Goal: Transaction & Acquisition: Obtain resource

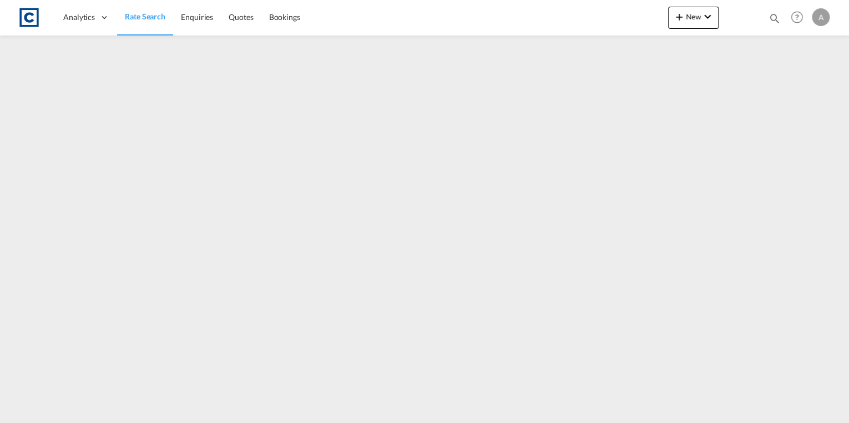
click at [155, 17] on span "Rate Search" at bounding box center [145, 16] width 40 height 9
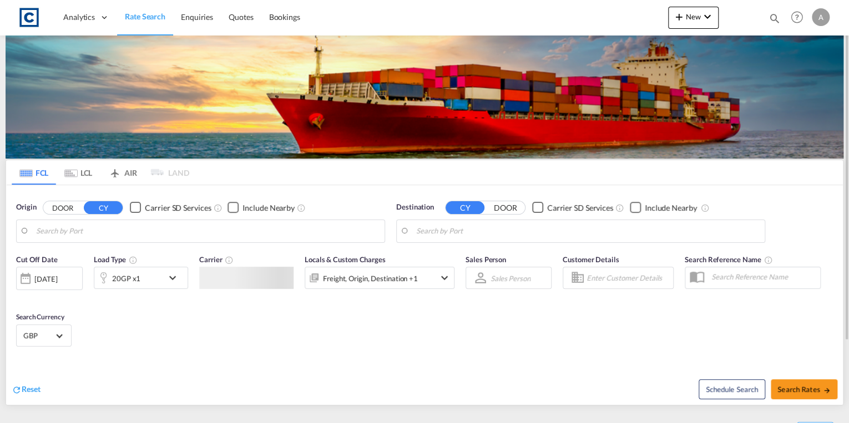
type input "GB-ST15, [GEOGRAPHIC_DATA]"
type input "[GEOGRAPHIC_DATA], [GEOGRAPHIC_DATA], USHOU"
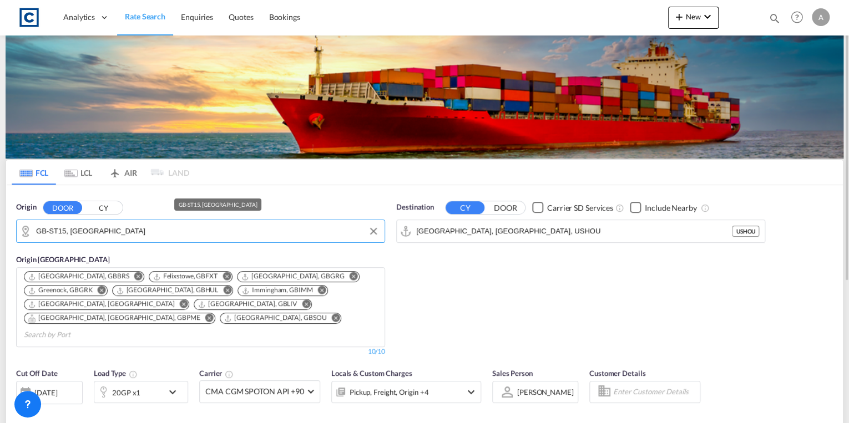
click at [121, 229] on input "GB-ST15, [GEOGRAPHIC_DATA]" at bounding box center [207, 231] width 343 height 17
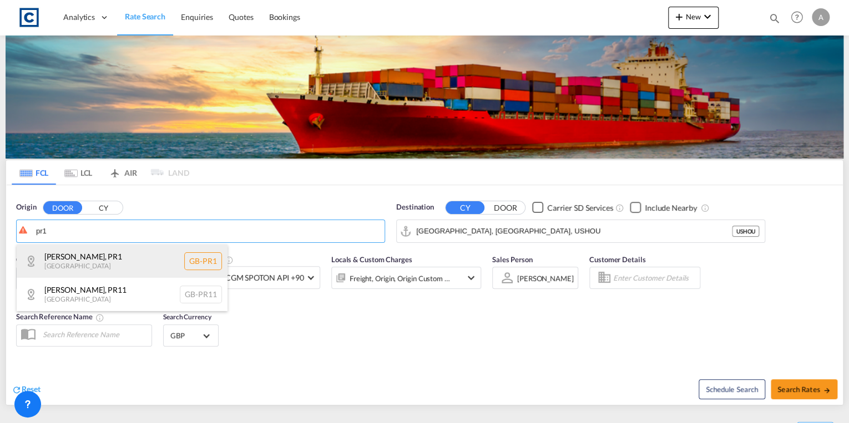
click at [126, 266] on div "[GEOGRAPHIC_DATA] , PR1 [GEOGRAPHIC_DATA] [GEOGRAPHIC_DATA]-PR1" at bounding box center [122, 261] width 211 height 33
type input "GB-PR1, [GEOGRAPHIC_DATA]"
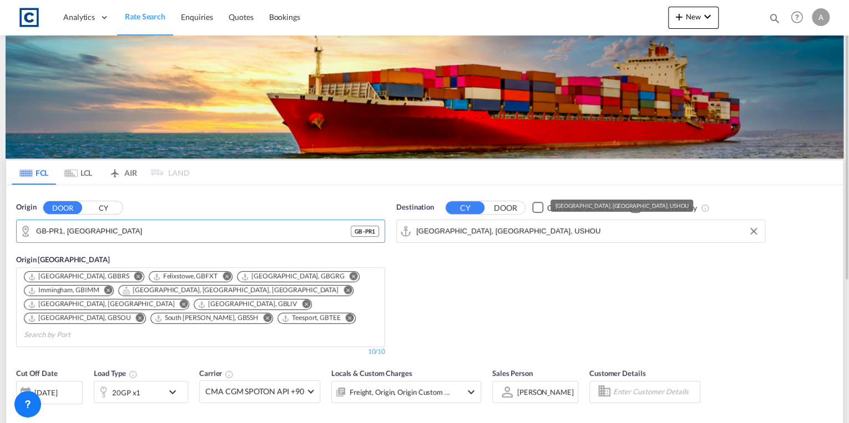
click at [525, 232] on input "[GEOGRAPHIC_DATA], [GEOGRAPHIC_DATA], USHOU" at bounding box center [587, 231] width 343 height 17
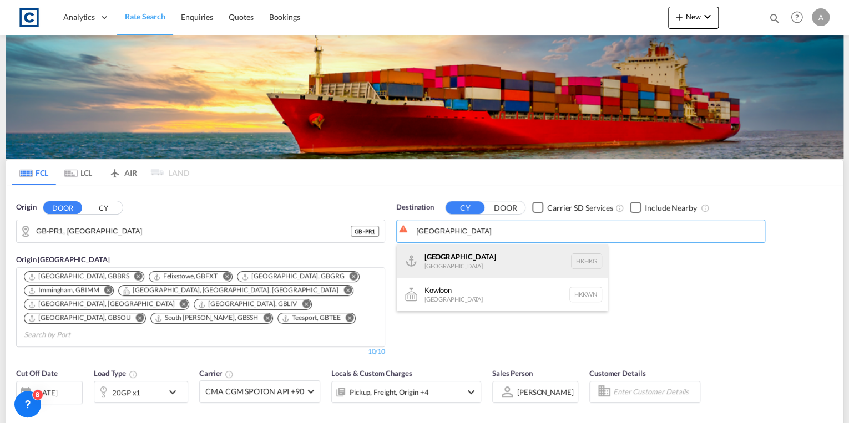
click at [527, 267] on div "[GEOGRAPHIC_DATA] [GEOGRAPHIC_DATA] [GEOGRAPHIC_DATA]" at bounding box center [502, 261] width 211 height 33
type input "[GEOGRAPHIC_DATA], HKHKG"
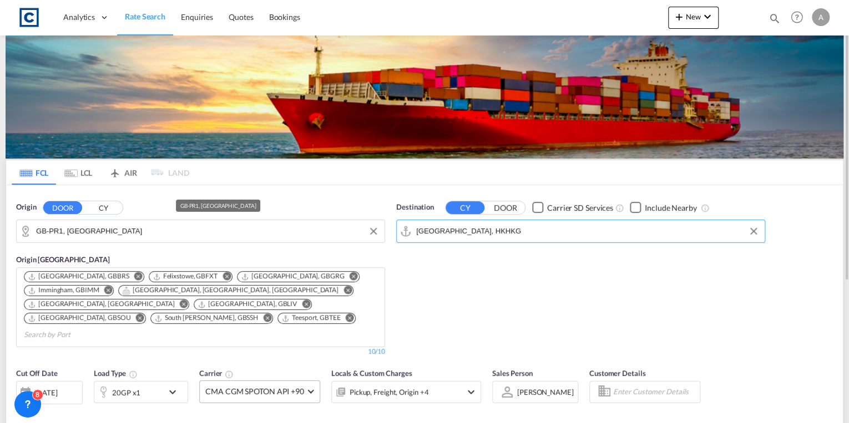
scroll to position [133, 0]
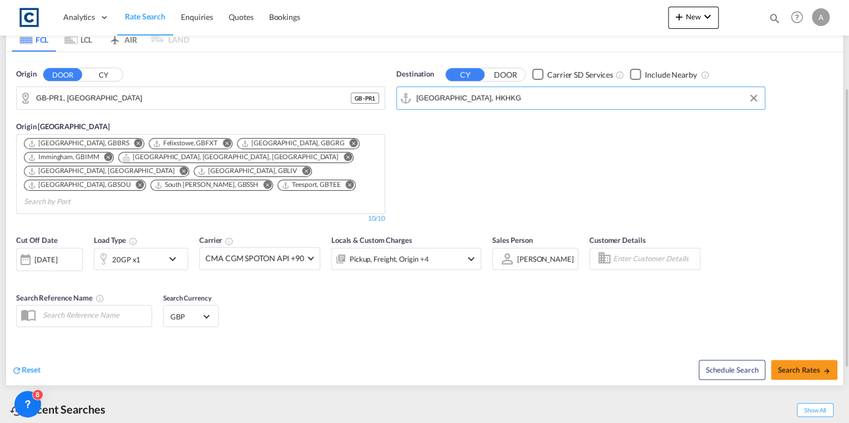
click at [172, 252] on md-icon "icon-chevron-down" at bounding box center [175, 258] width 19 height 13
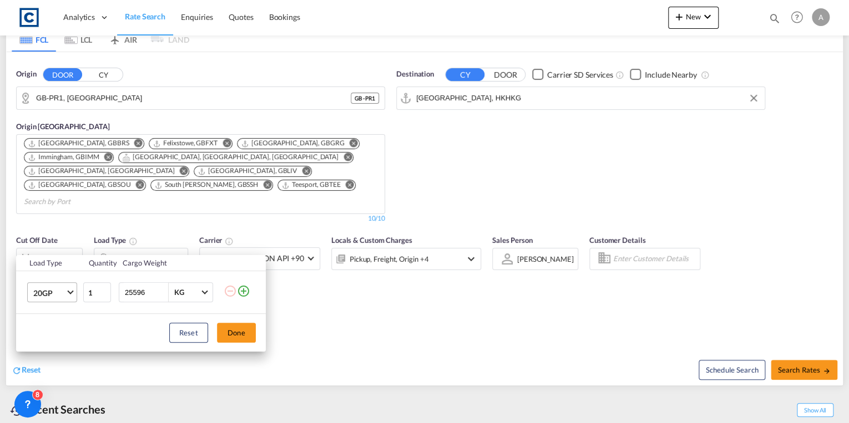
click at [65, 291] on md-select-value "20GP" at bounding box center [54, 292] width 44 height 19
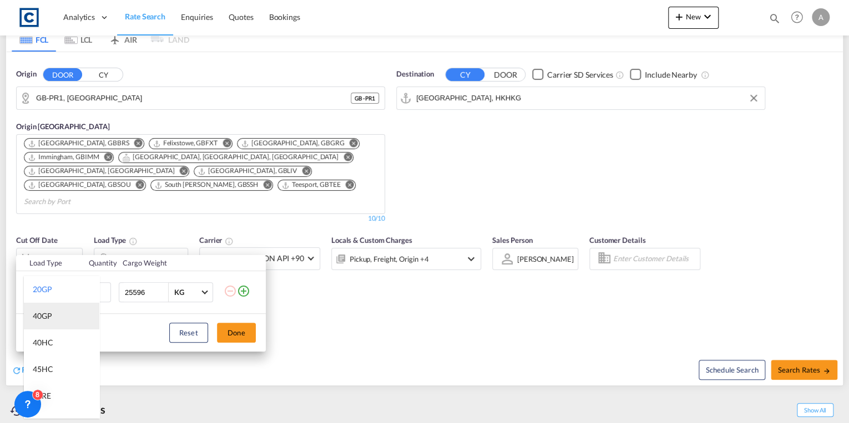
click at [58, 312] on md-option "40GP" at bounding box center [61, 316] width 75 height 27
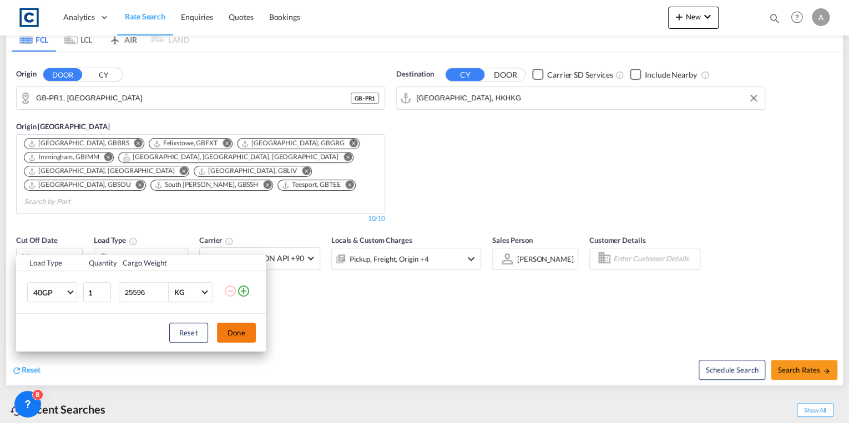
click at [231, 332] on button "Done" at bounding box center [236, 333] width 39 height 20
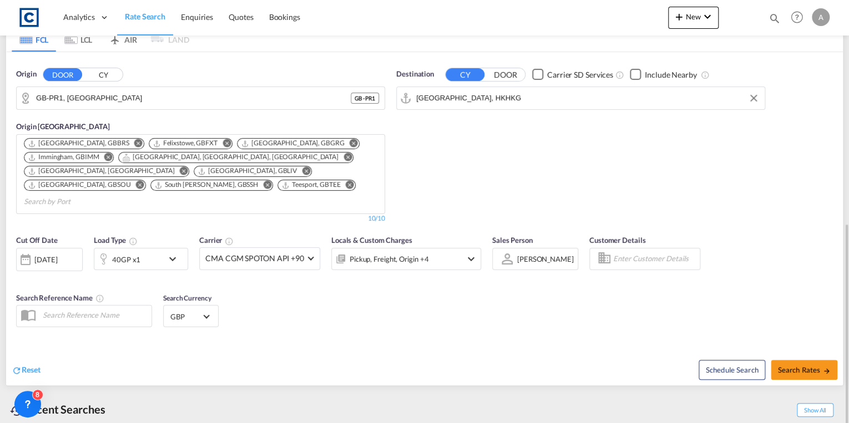
scroll to position [215, 0]
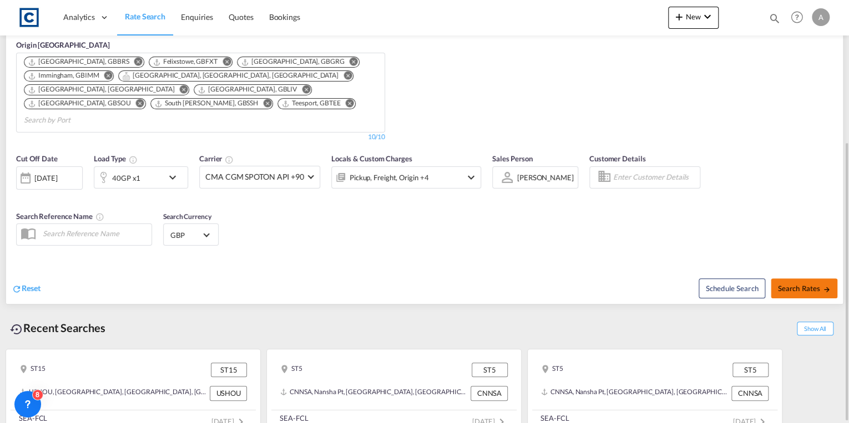
click at [797, 284] on span "Search Rates" at bounding box center [803, 288] width 53 height 9
type input "PR1 to HKHKG / [DATE]"
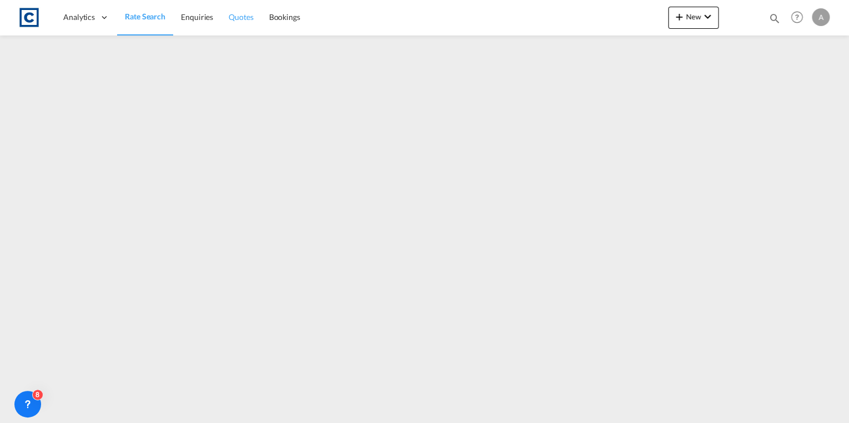
click at [232, 13] on span "Quotes" at bounding box center [241, 16] width 24 height 9
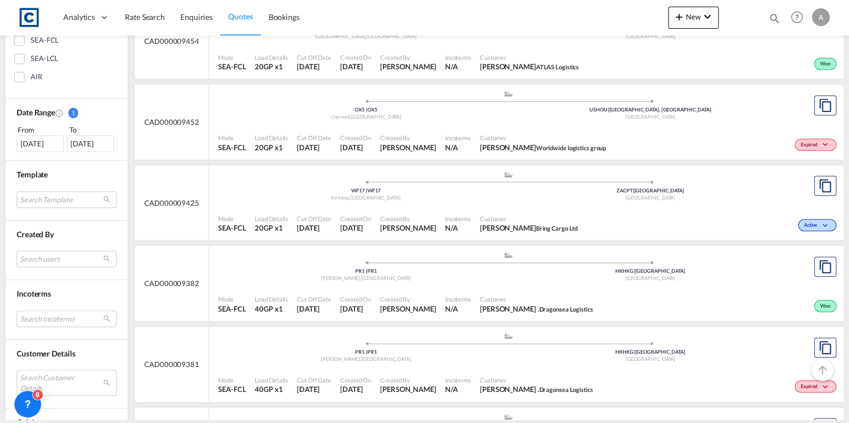
scroll to position [399, 0]
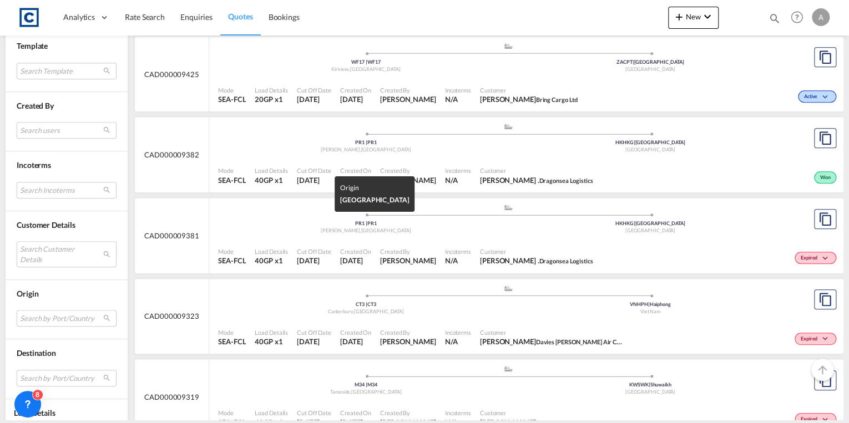
click at [298, 225] on div "PR1 | PR1" at bounding box center [366, 223] width 285 height 7
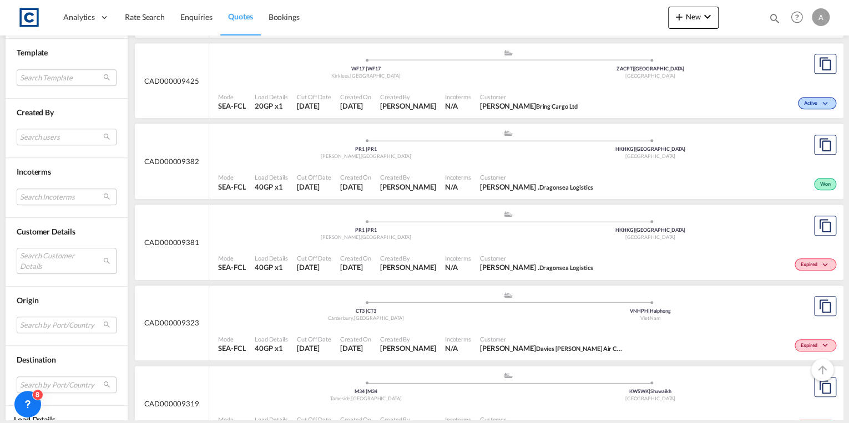
scroll to position [399, 0]
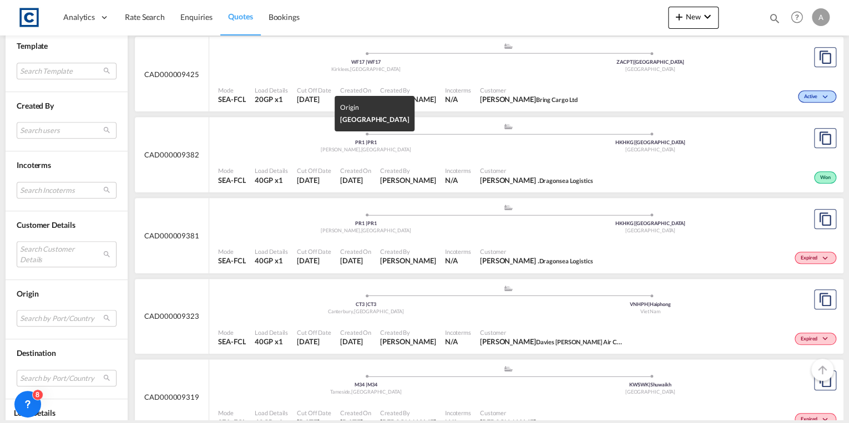
click at [485, 139] on div "PR1 | PR1" at bounding box center [366, 142] width 285 height 7
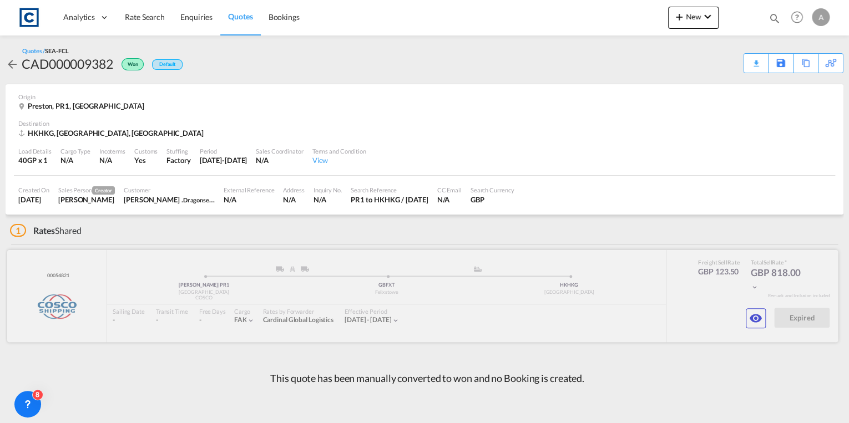
click at [750, 317] on md-icon "icon-eye" at bounding box center [755, 318] width 13 height 13
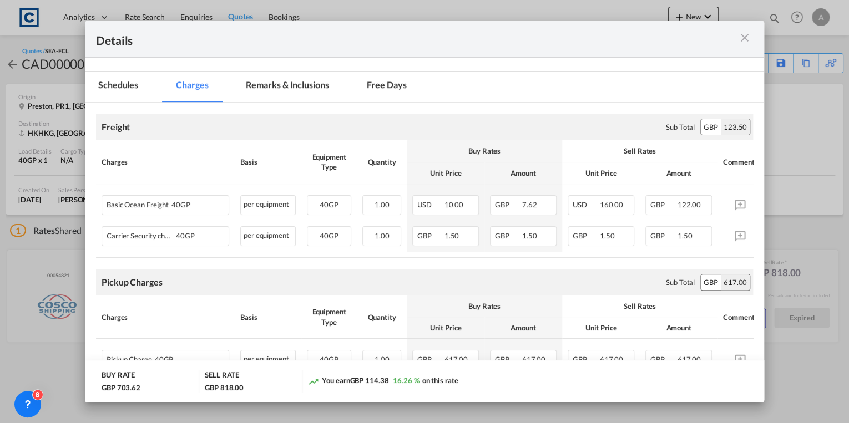
scroll to position [311, 0]
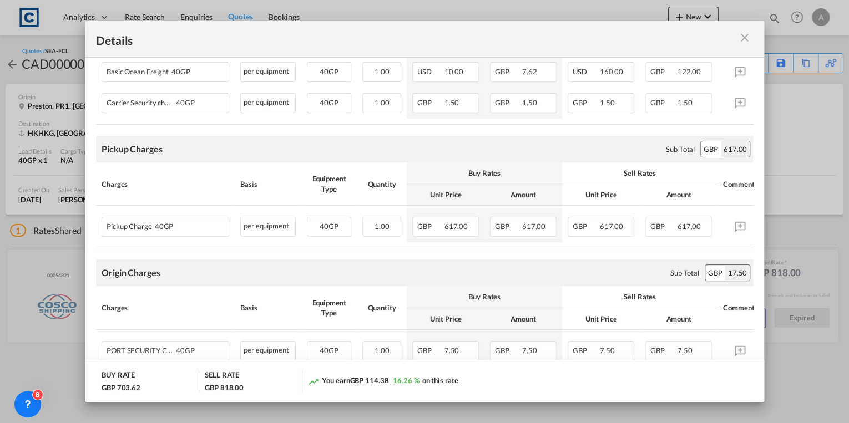
click at [746, 38] on md-icon "icon-close m-3 fg-AAA8AD cursor" at bounding box center [744, 37] width 13 height 13
